Goal: Transaction & Acquisition: Purchase product/service

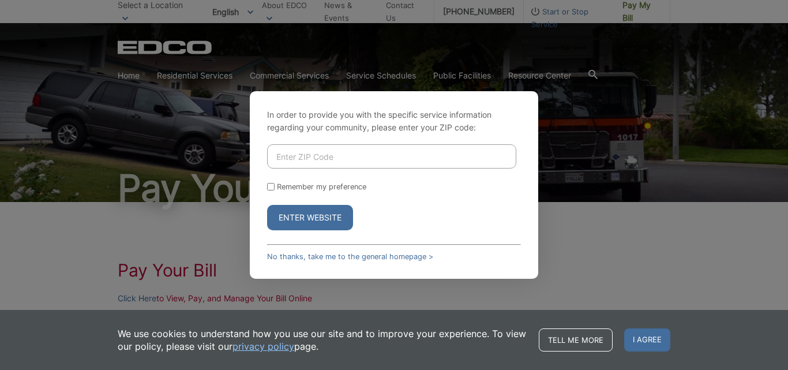
click at [291, 153] on input "Enter ZIP Code" at bounding box center [391, 156] width 249 height 24
type input "91977"
click at [299, 220] on button "Enter Website" at bounding box center [310, 217] width 86 height 25
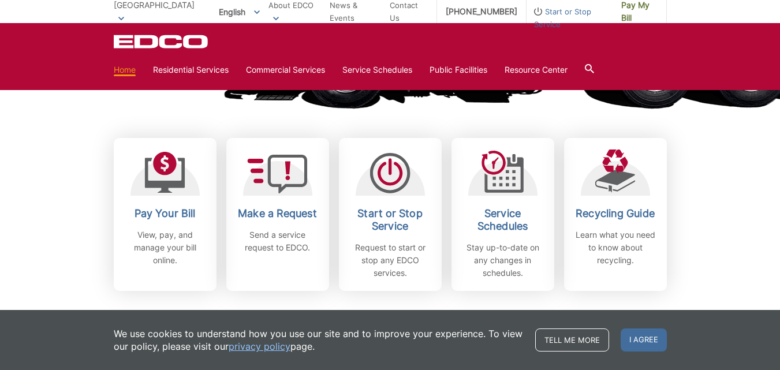
scroll to position [346, 0]
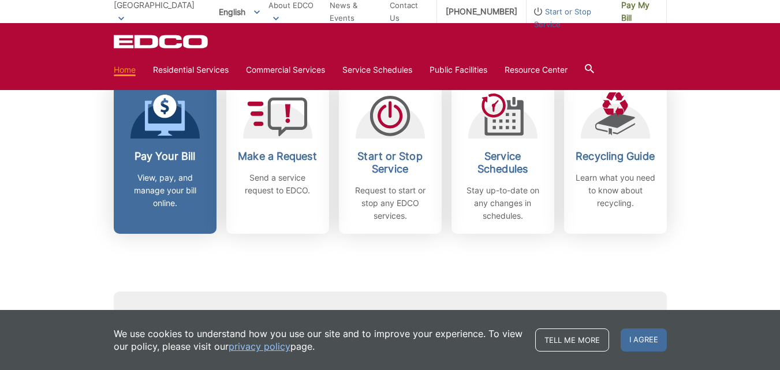
click at [174, 173] on p "View, pay, and manage your bill online." at bounding box center [164, 190] width 85 height 38
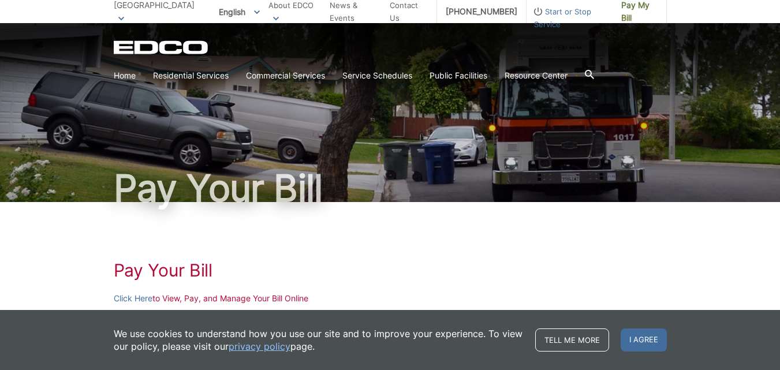
scroll to position [115, 0]
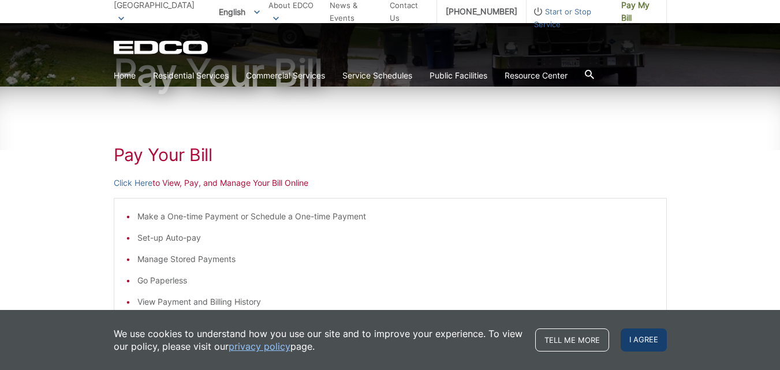
click at [628, 347] on span "I agree" at bounding box center [643, 339] width 46 height 23
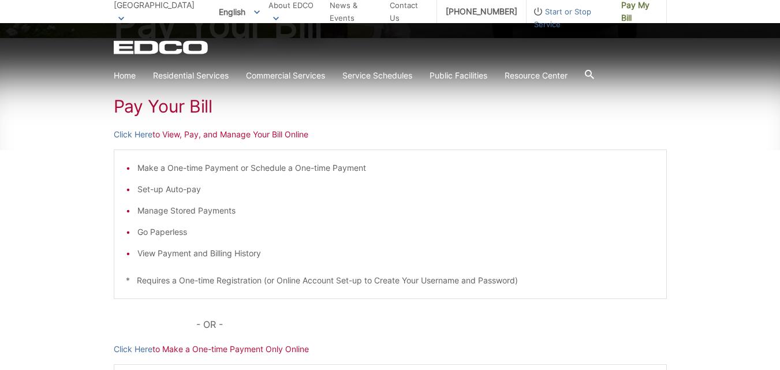
scroll to position [231, 0]
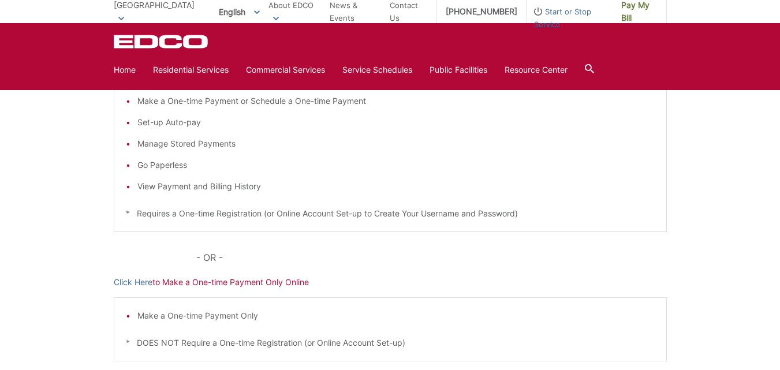
click at [223, 283] on p "Click Here to Make a One-time Payment Only Online" at bounding box center [390, 282] width 553 height 13
click at [137, 286] on link "Click Here" at bounding box center [133, 282] width 39 height 13
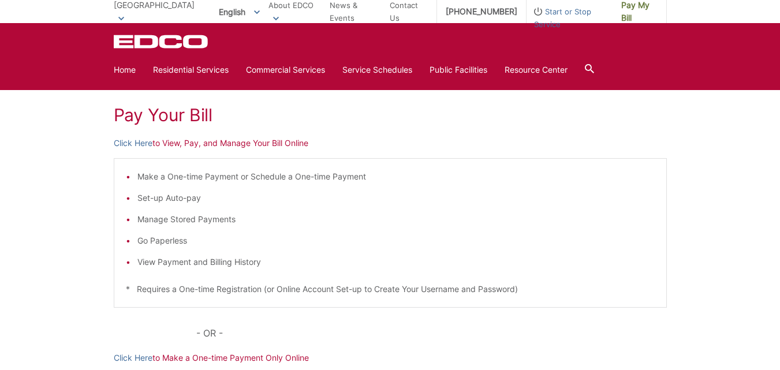
scroll to position [58, 0]
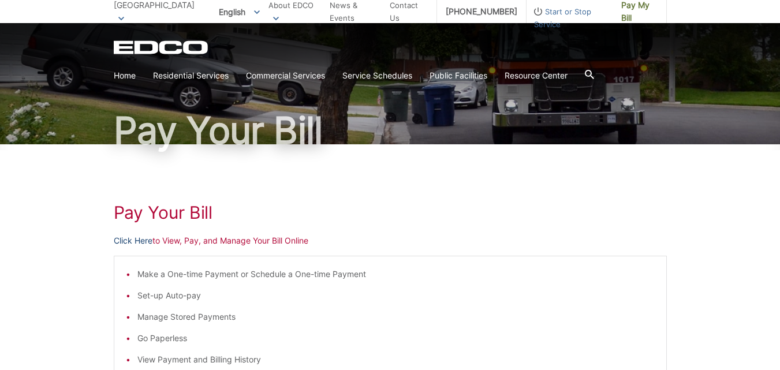
click at [146, 238] on link "Click Here" at bounding box center [133, 240] width 39 height 13
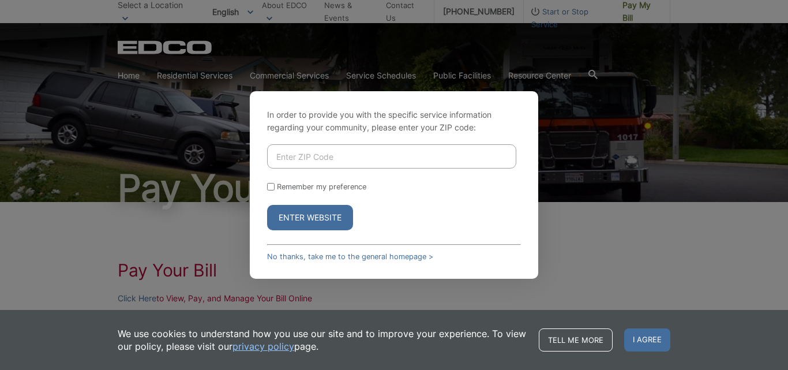
click at [281, 149] on input "Enter ZIP Code" at bounding box center [391, 156] width 249 height 24
type input "91977"
click at [336, 224] on button "Enter Website" at bounding box center [310, 217] width 86 height 25
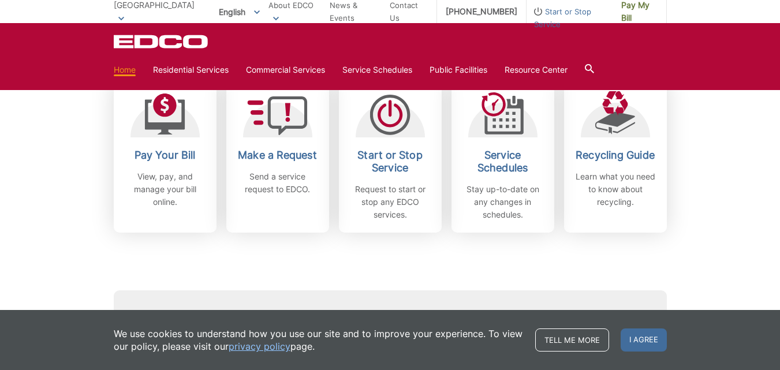
scroll to position [346, 0]
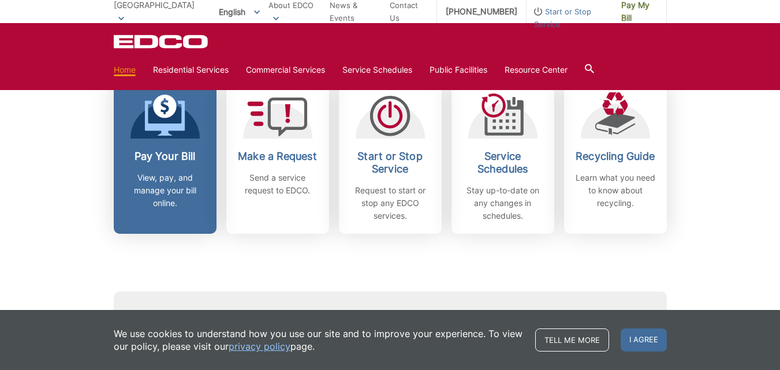
click at [162, 170] on div "Pay Your Bill View, pay, and manage your bill online." at bounding box center [164, 179] width 85 height 59
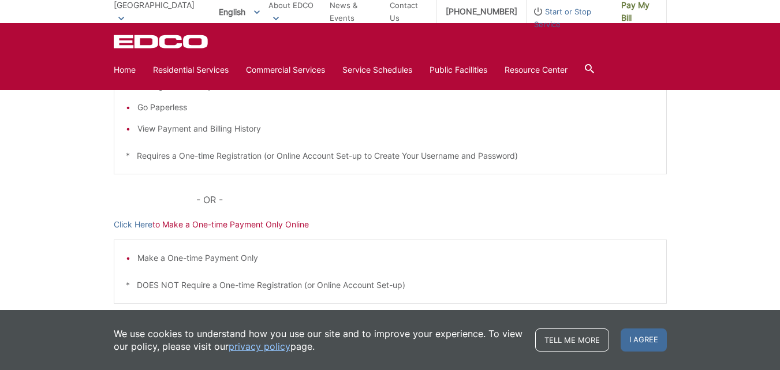
scroll to position [173, 0]
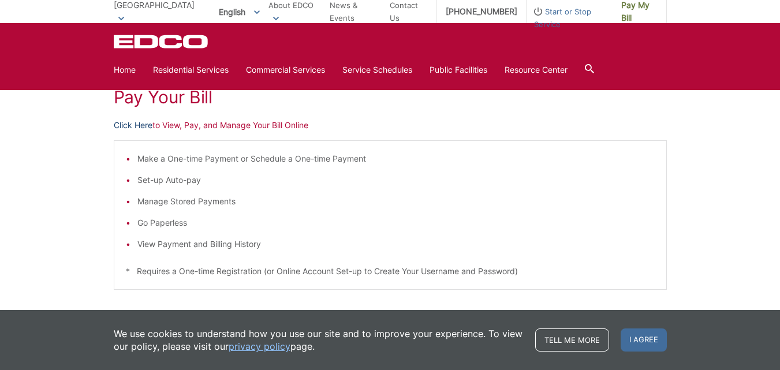
click at [132, 123] on link "Click Here" at bounding box center [133, 125] width 39 height 13
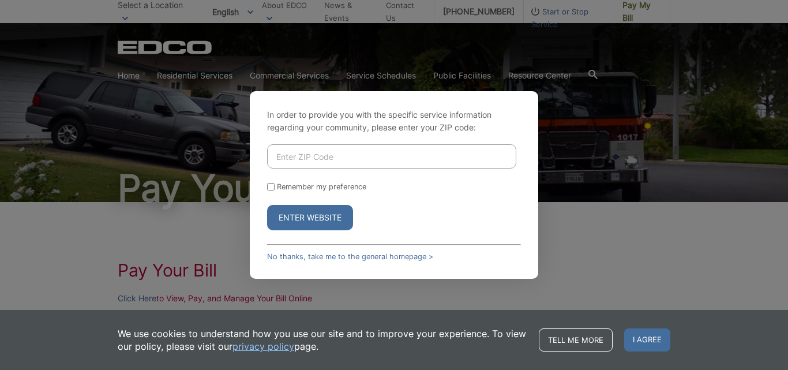
click at [310, 151] on input "Enter ZIP Code" at bounding box center [391, 156] width 249 height 24
click at [314, 220] on button "Enter Website" at bounding box center [310, 217] width 86 height 25
click at [288, 151] on input "Enter ZIP Code" at bounding box center [391, 156] width 249 height 24
type input "91977"
click at [299, 215] on button "Enter Website" at bounding box center [310, 217] width 86 height 25
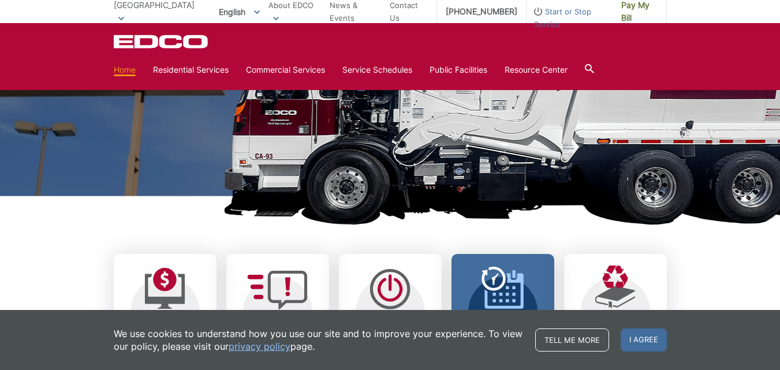
scroll to position [58, 0]
